Goal: Share content

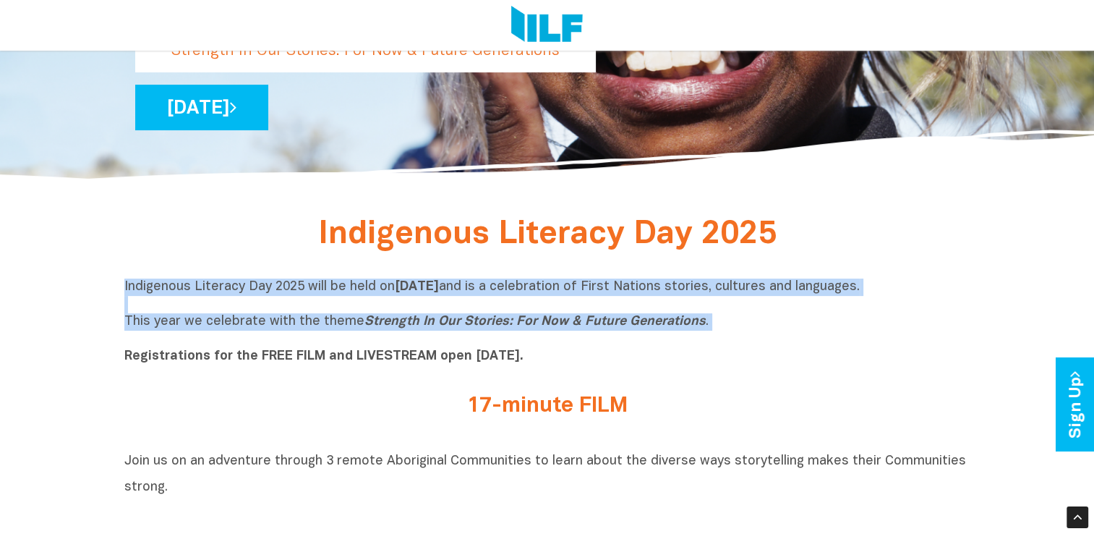
drag, startPoint x: 734, startPoint y: 334, endPoint x: 116, endPoint y: 288, distance: 620.2
copy p "Indigenous Literacy Day 2025 will be held [DATE][DATE] and is a celebration of …"
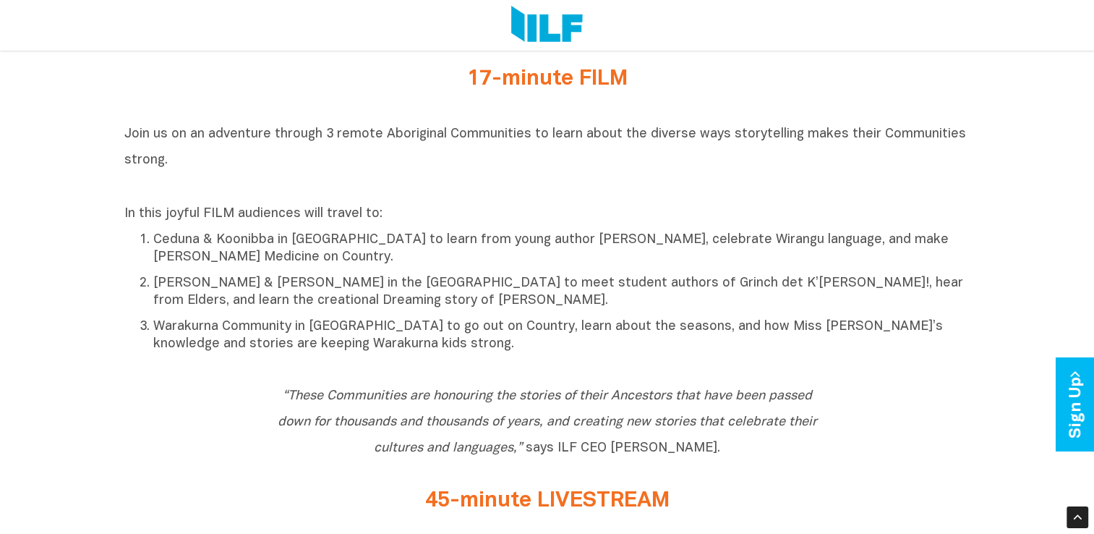
scroll to position [638, 0]
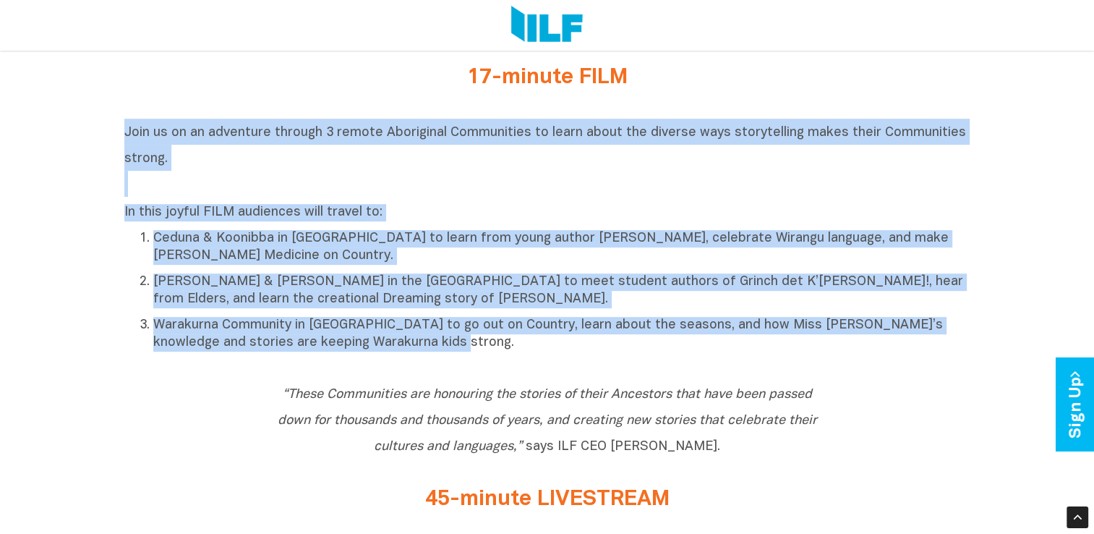
drag, startPoint x: 428, startPoint y: 353, endPoint x: 119, endPoint y: 128, distance: 382.7
copy div "Join us on an adventure through 3 remote Aboriginal Communities to learn about …"
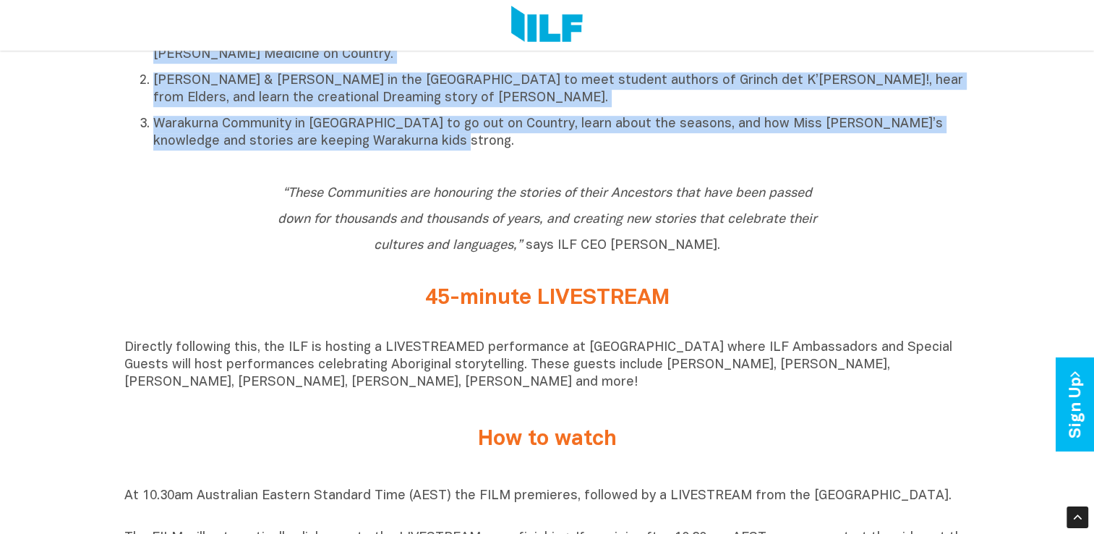
scroll to position [914, 0]
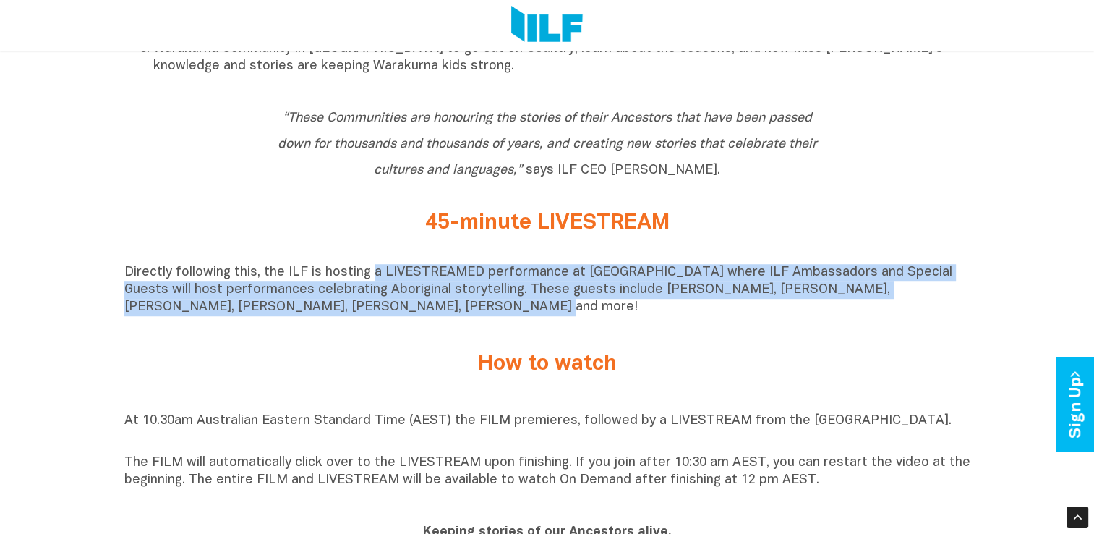
drag, startPoint x: 369, startPoint y: 285, endPoint x: 412, endPoint y: 324, distance: 57.9
click at [412, 316] on p "Directly following this, the ILF is hosting a LIVESTREAMED performance at [GEOG…" at bounding box center [547, 290] width 846 height 52
copy p "a LIVESTREAMED performance at [GEOGRAPHIC_DATA] where ILF Ambassadors and Speci…"
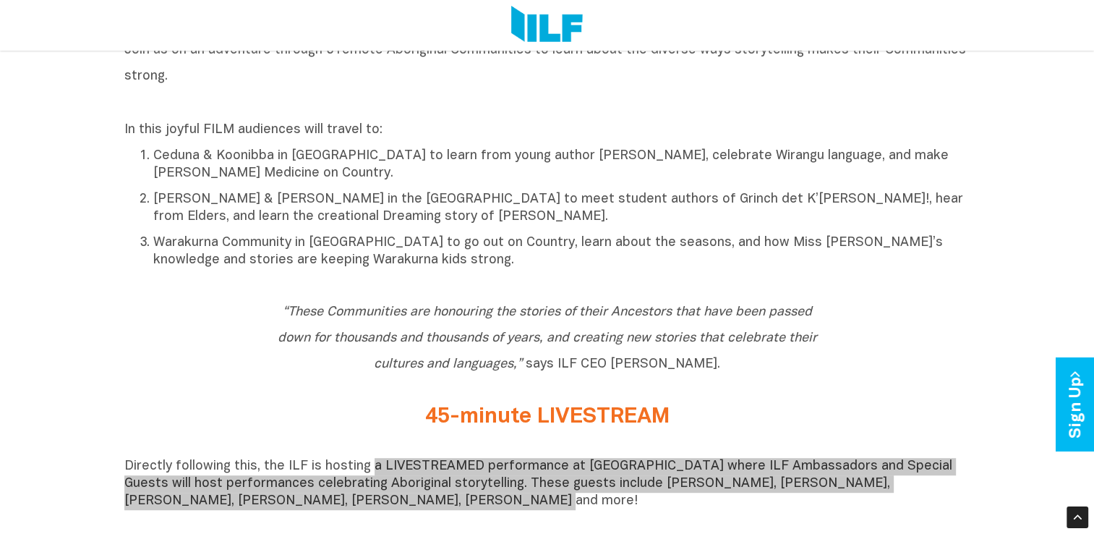
scroll to position [720, 0]
